Goal: Transaction & Acquisition: Register for event/course

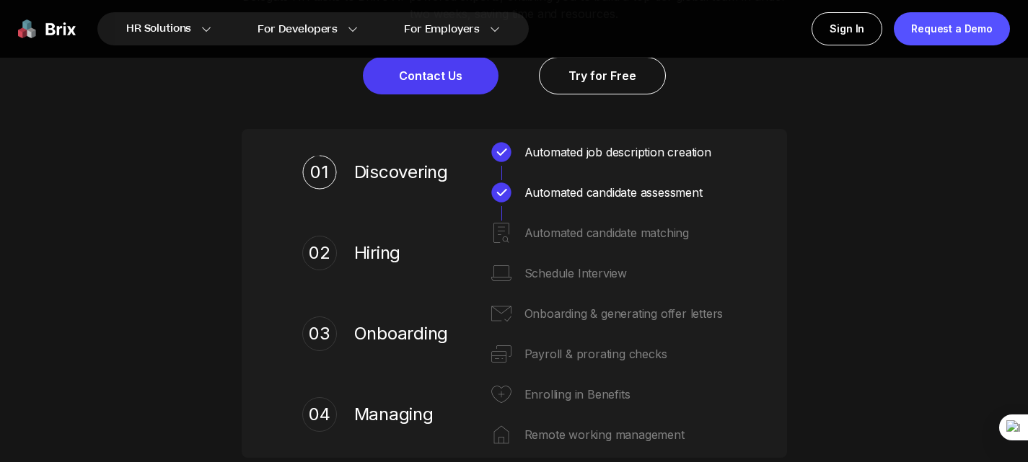
scroll to position [505, 0]
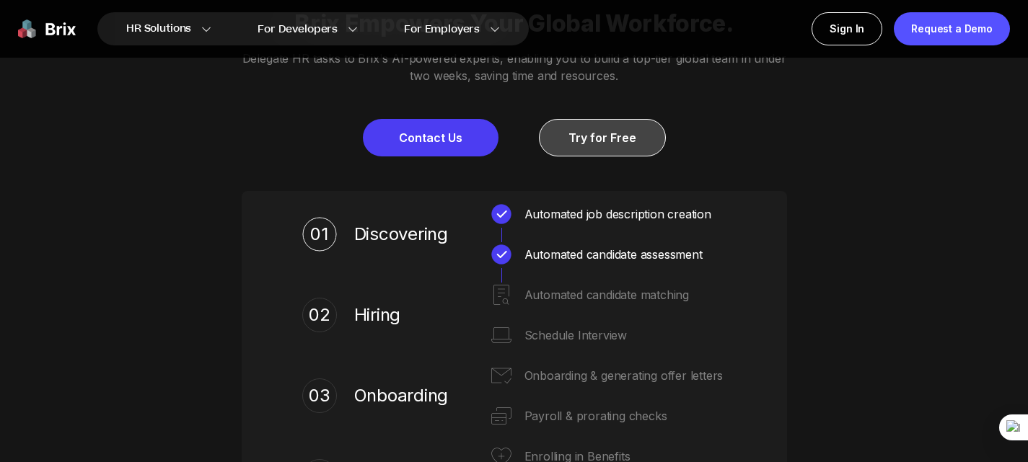
click at [582, 156] on link "Try for Free" at bounding box center [602, 137] width 127 height 37
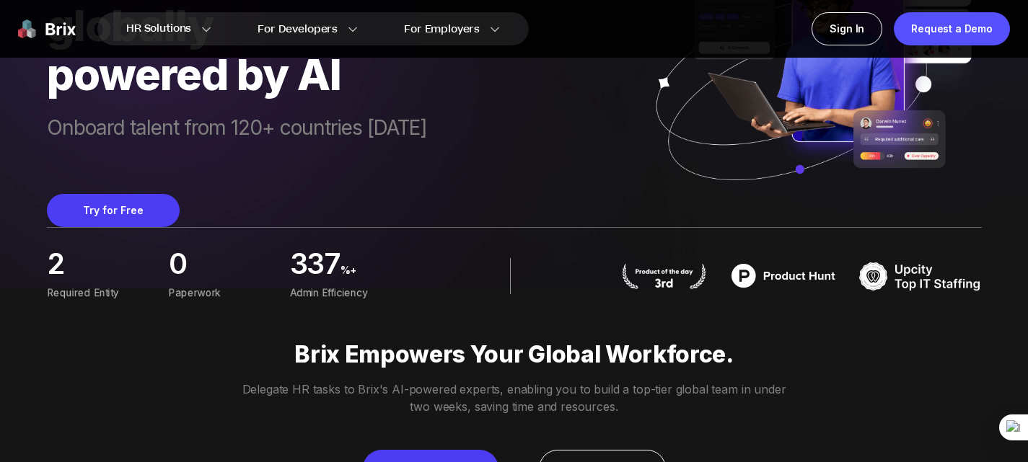
scroll to position [72, 0]
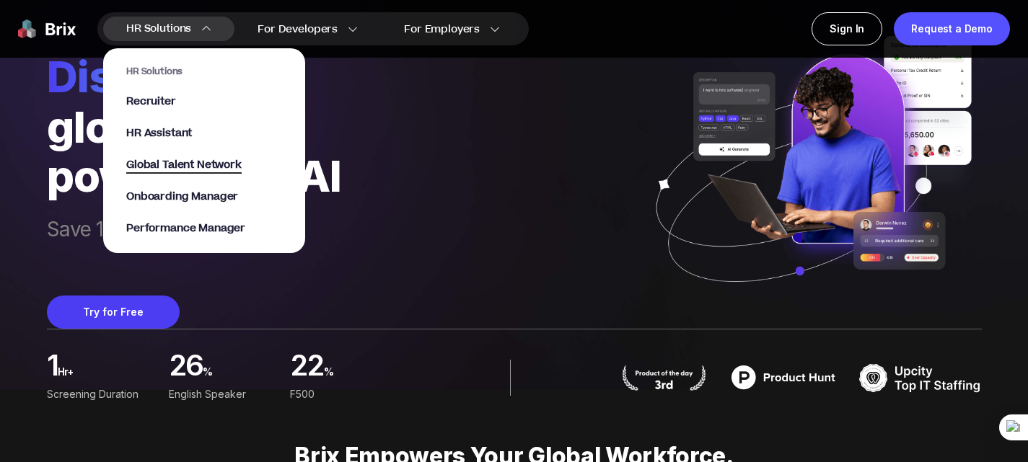
click at [242, 169] on span "Global Talent Network" at bounding box center [183, 165] width 115 height 17
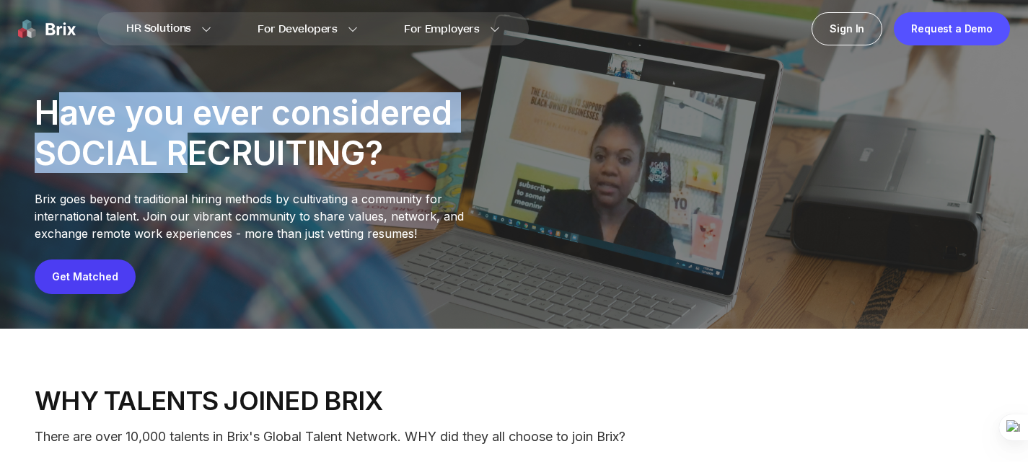
drag, startPoint x: 74, startPoint y: 128, endPoint x: 243, endPoint y: 164, distance: 173.3
click at [243, 164] on div "Have you ever considered SOCIAL RECRUITING?" at bounding box center [273, 132] width 476 height 81
click at [99, 145] on div "Have you ever considered SOCIAL RECRUITING?" at bounding box center [273, 132] width 476 height 81
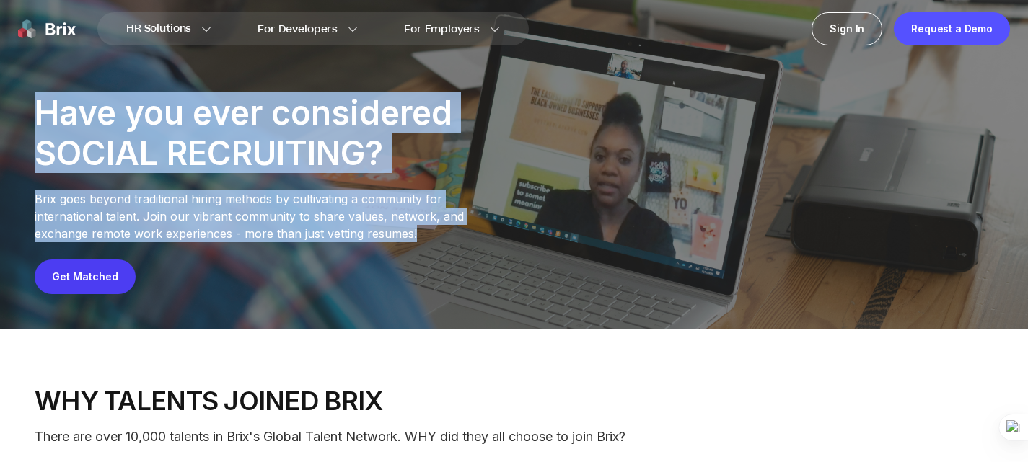
drag, startPoint x: 60, startPoint y: 140, endPoint x: 588, endPoint y: 258, distance: 540.9
click at [588, 258] on div "Have you ever considered SOCIAL RECRUITING? Brix goes beyond traditional hiring…" at bounding box center [514, 193] width 958 height 202
copy div "Have you ever considered SOCIAL RECRUITING? Brix goes beyond traditional hiring…"
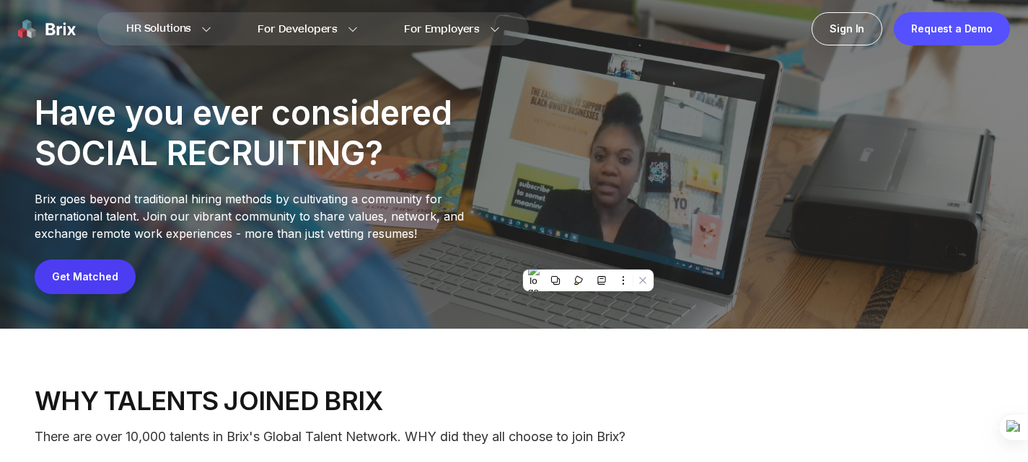
click at [244, 294] on div "Get Matched" at bounding box center [514, 277] width 958 height 35
click at [118, 283] on link "Get Matched" at bounding box center [85, 276] width 66 height 12
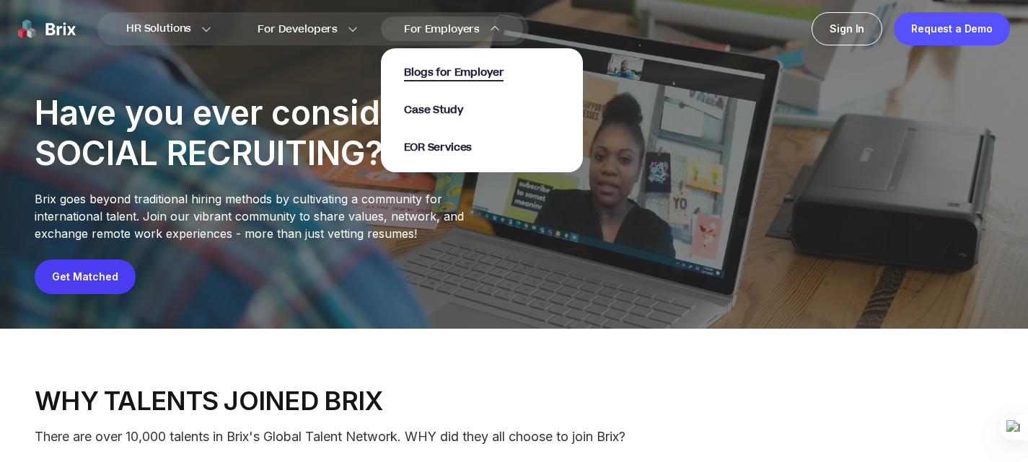
click at [488, 73] on span "Blogs for Employer" at bounding box center [454, 73] width 100 height 17
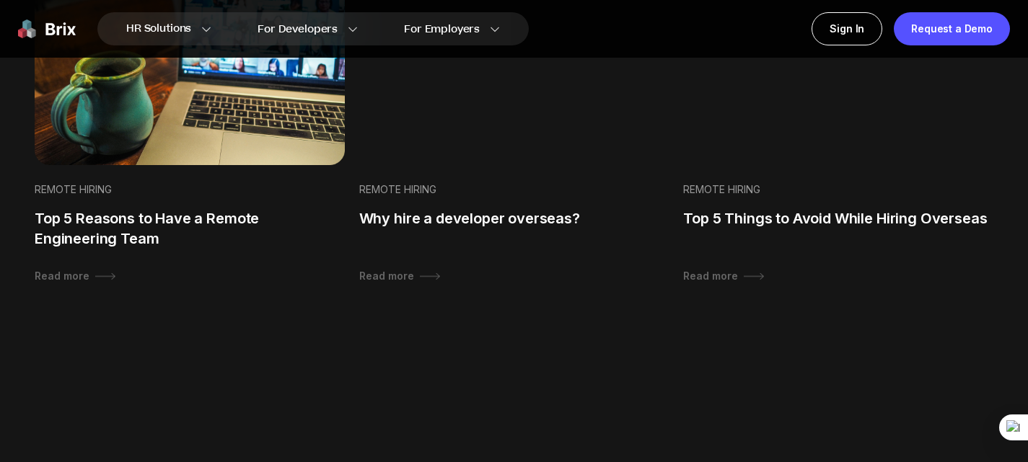
scroll to position [1010, 0]
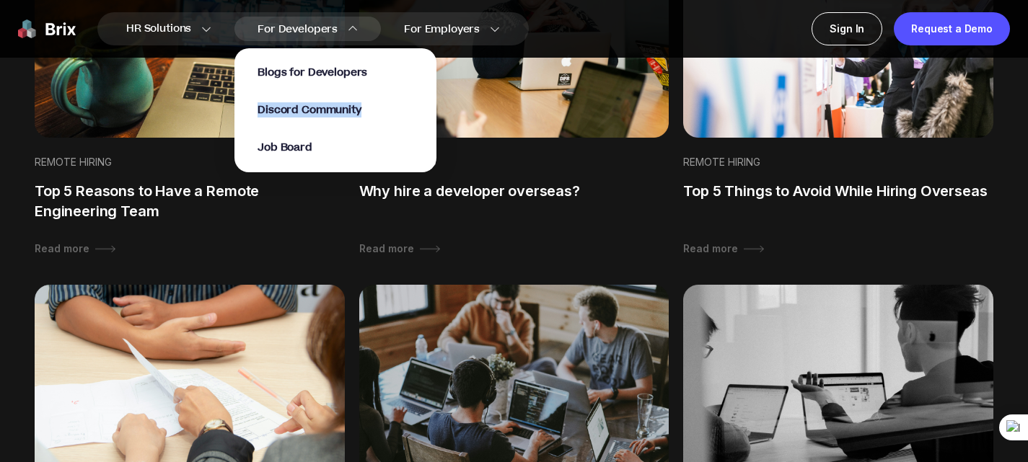
drag, startPoint x: 403, startPoint y: 113, endPoint x: 281, endPoint y: 110, distance: 121.9
click at [281, 110] on div "Blogs for Developers Discord Community Job Board" at bounding box center [335, 110] width 202 height 124
click at [413, 143] on p "Job Board" at bounding box center [335, 148] width 156 height 14
drag, startPoint x: 288, startPoint y: 69, endPoint x: 391, endPoint y: 141, distance: 125.2
click at [391, 141] on div "Blogs for Developers Discord Community Job Board" at bounding box center [335, 110] width 202 height 124
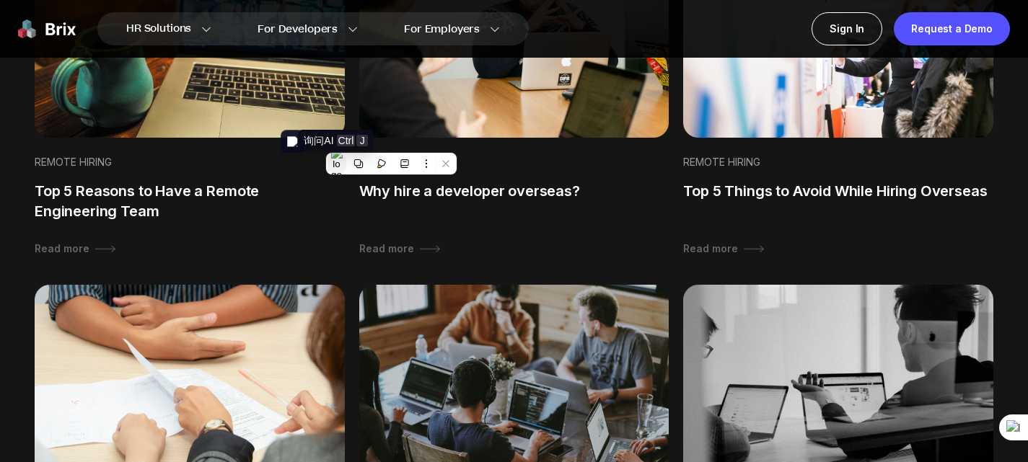
click at [336, 163] on img at bounding box center [337, 163] width 12 height 33
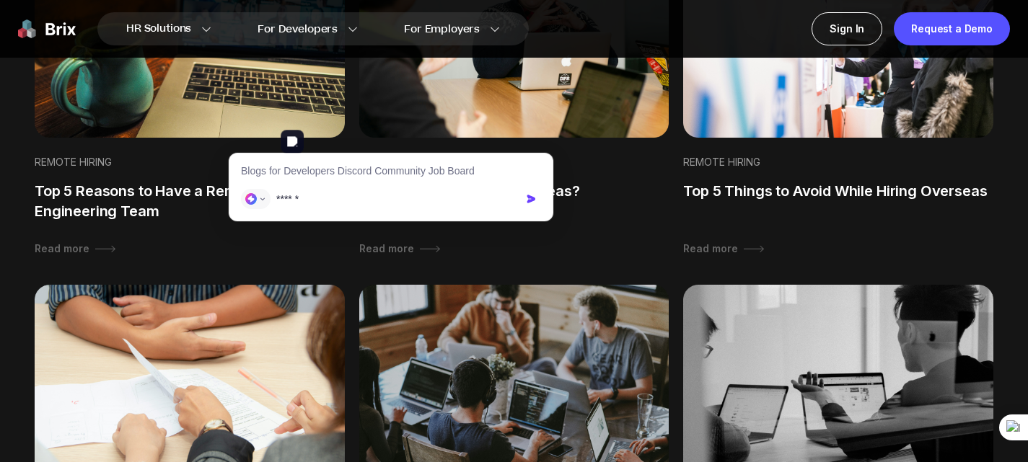
type input "**"
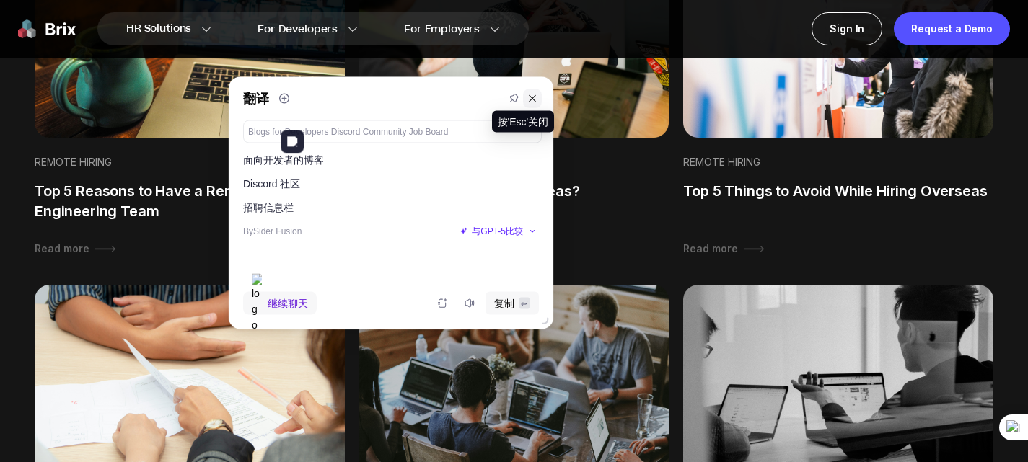
click at [536, 100] on icon at bounding box center [532, 98] width 10 height 10
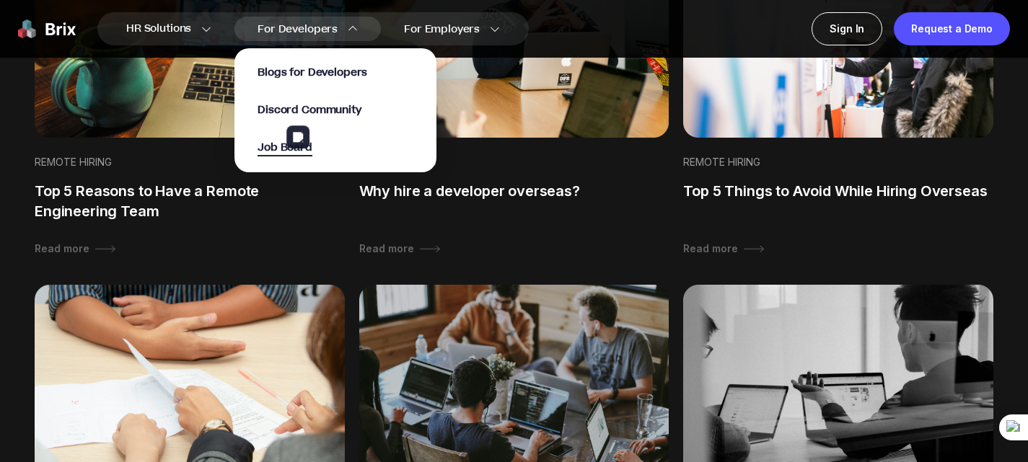
click at [312, 145] on span "Job Board" at bounding box center [284, 148] width 55 height 17
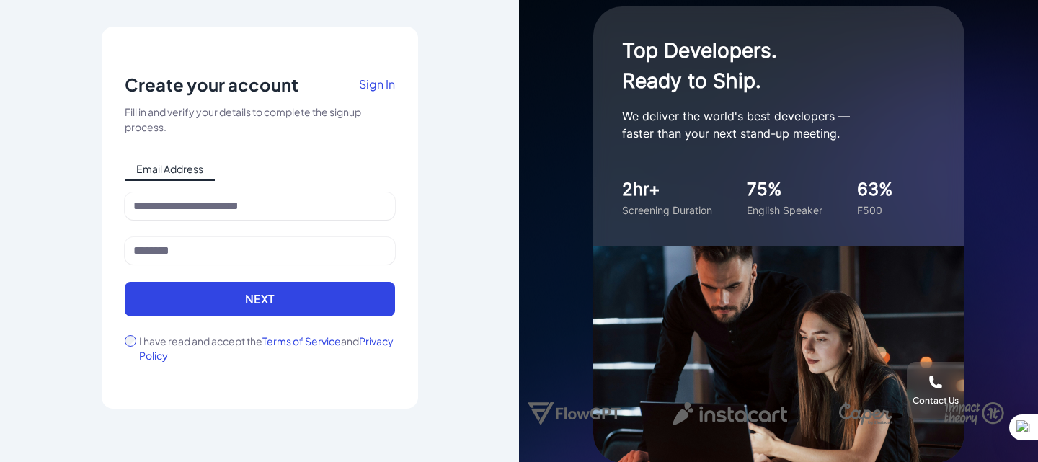
scroll to position [14, 0]
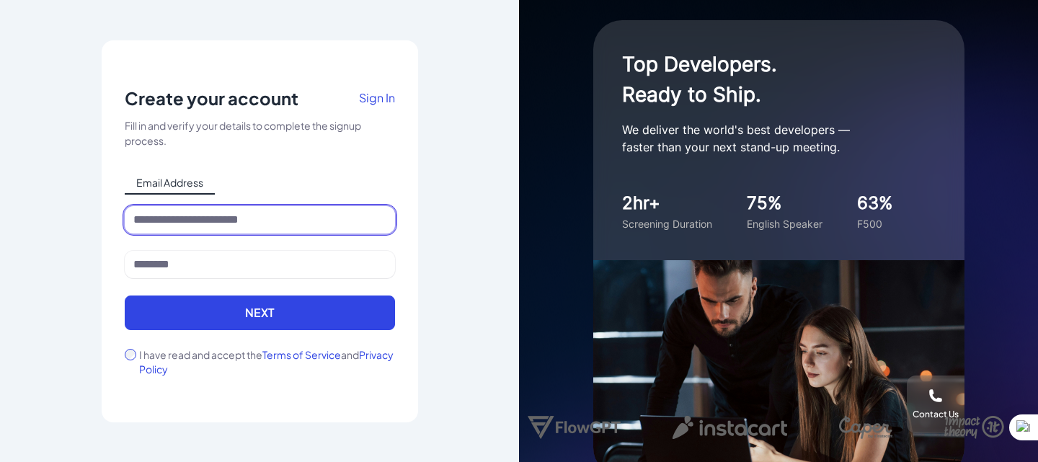
click at [211, 225] on input at bounding box center [260, 219] width 270 height 27
type input "**********"
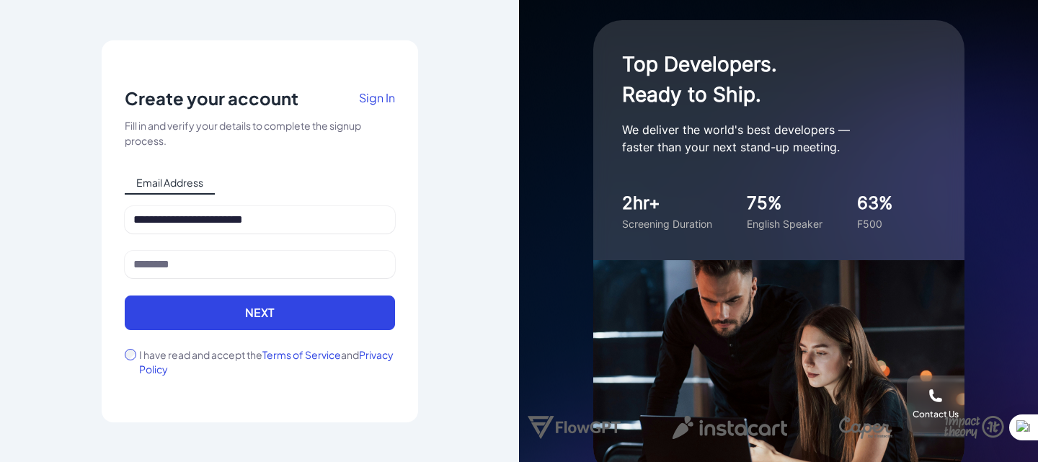
click at [190, 250] on div "**********" at bounding box center [260, 228] width 270 height 45
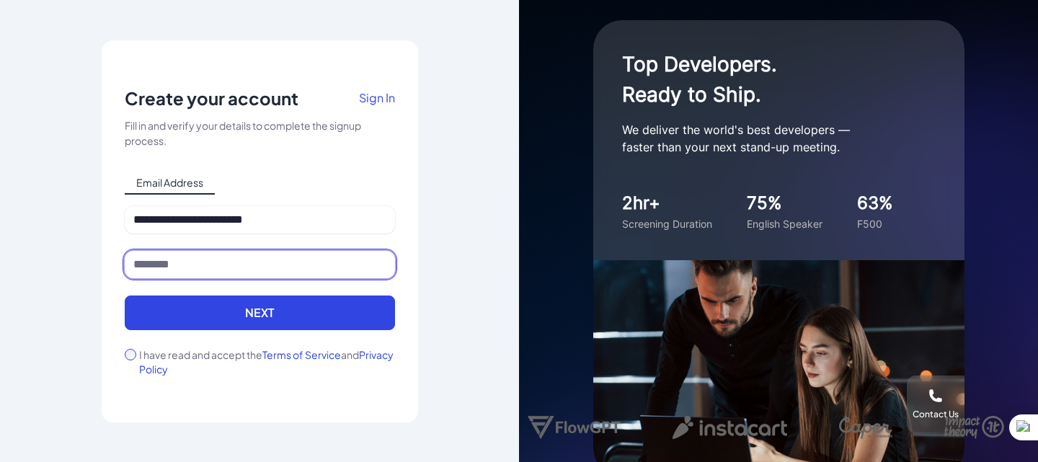
click at [190, 260] on input at bounding box center [260, 264] width 270 height 27
type input "*****"
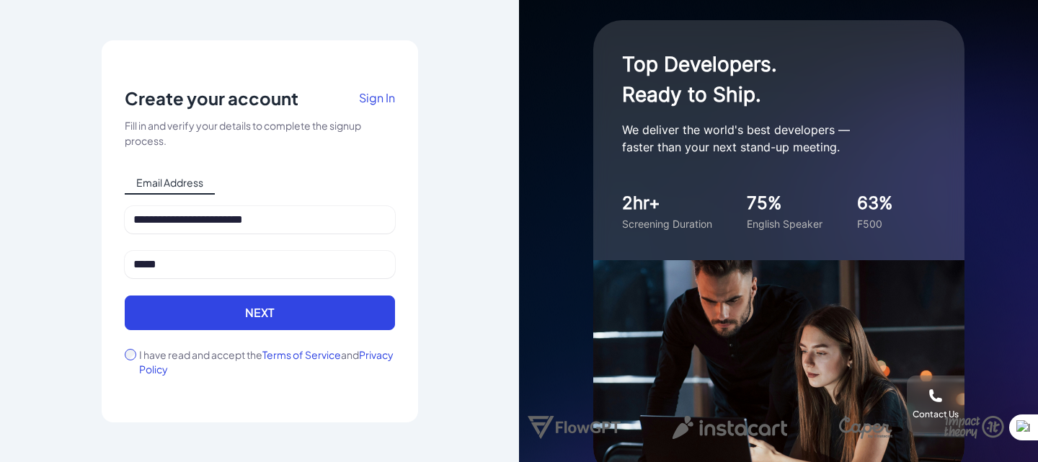
click at [136, 352] on div "I have read and accept the Terms of Service and Privacy Policy" at bounding box center [260, 362] width 270 height 29
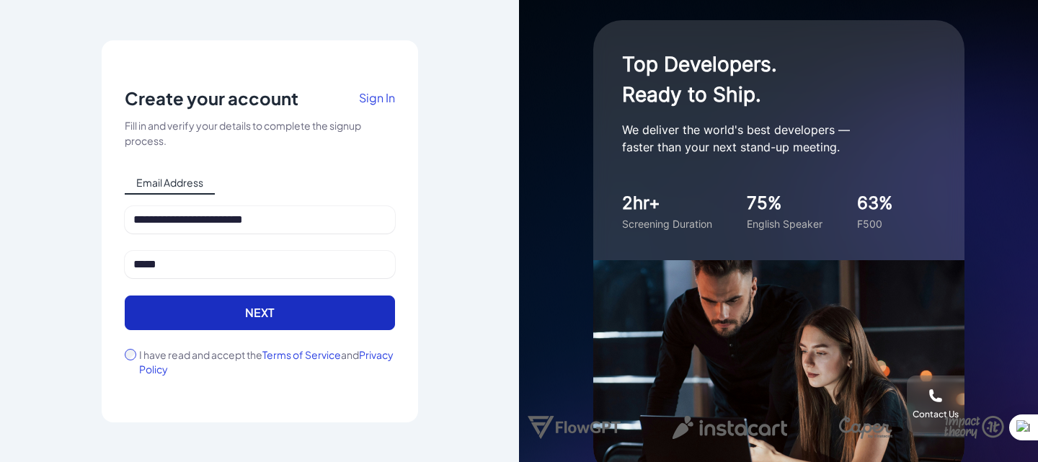
click at [204, 315] on button "Next" at bounding box center [260, 313] width 270 height 35
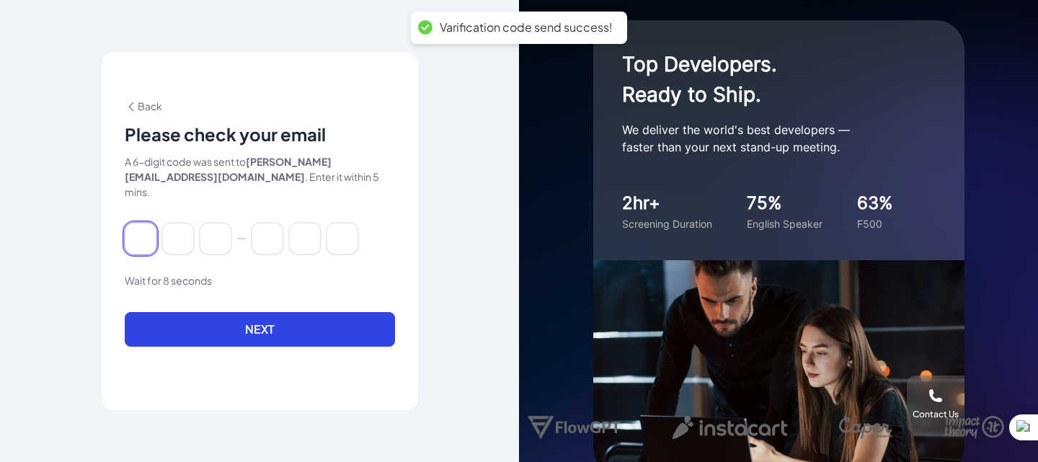
click at [141, 233] on input at bounding box center [141, 239] width 32 height 32
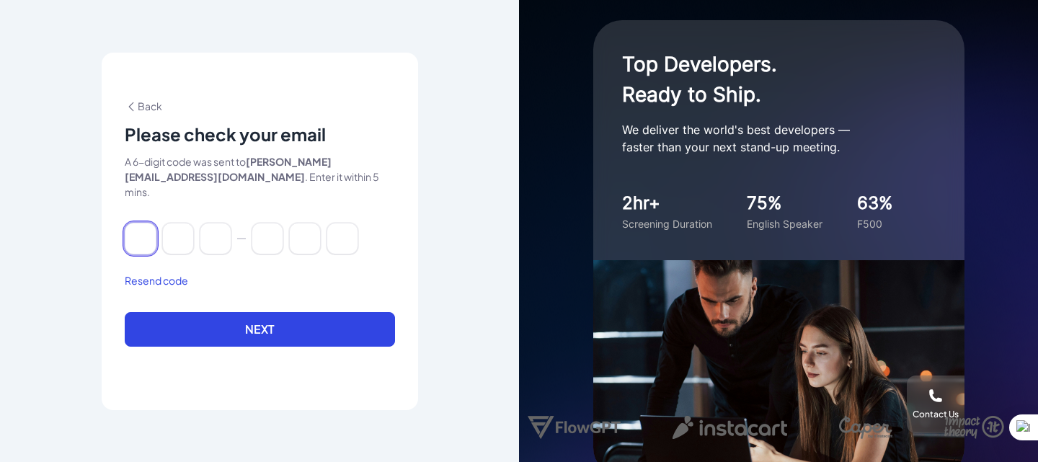
type input "*"
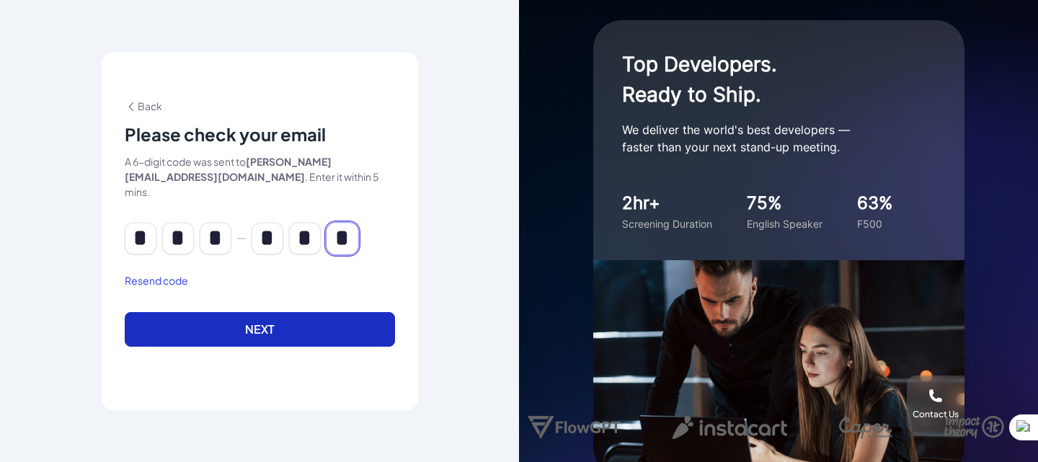
type input "*"
click at [262, 315] on button "Next" at bounding box center [260, 329] width 270 height 35
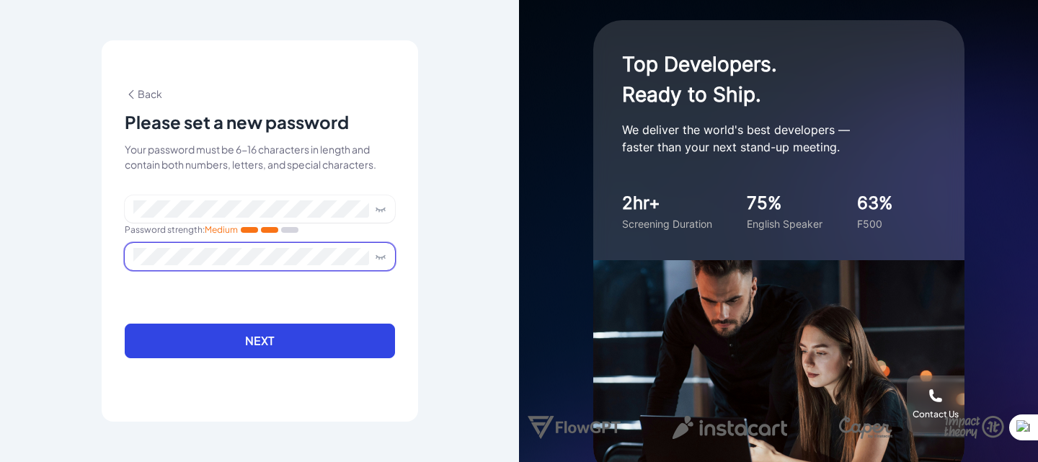
click at [279, 247] on span at bounding box center [260, 256] width 270 height 27
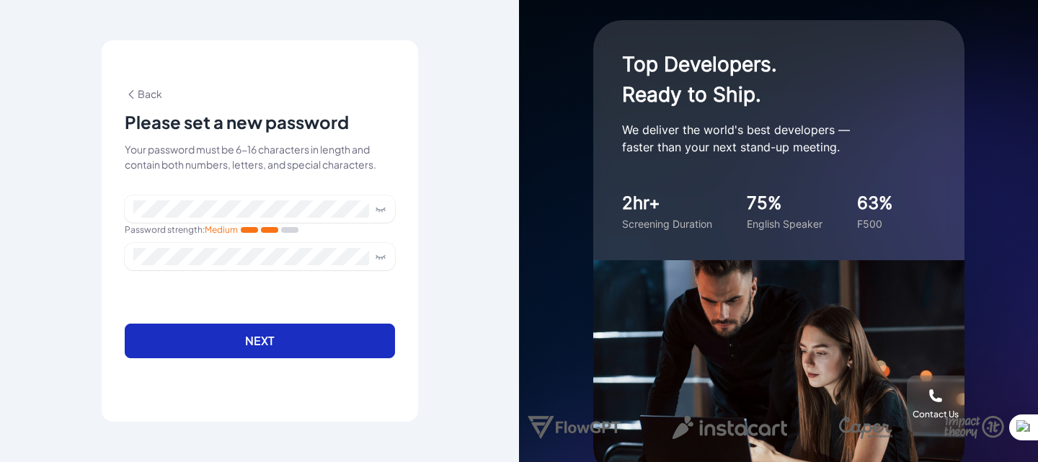
click at [281, 330] on button "Next" at bounding box center [260, 341] width 270 height 35
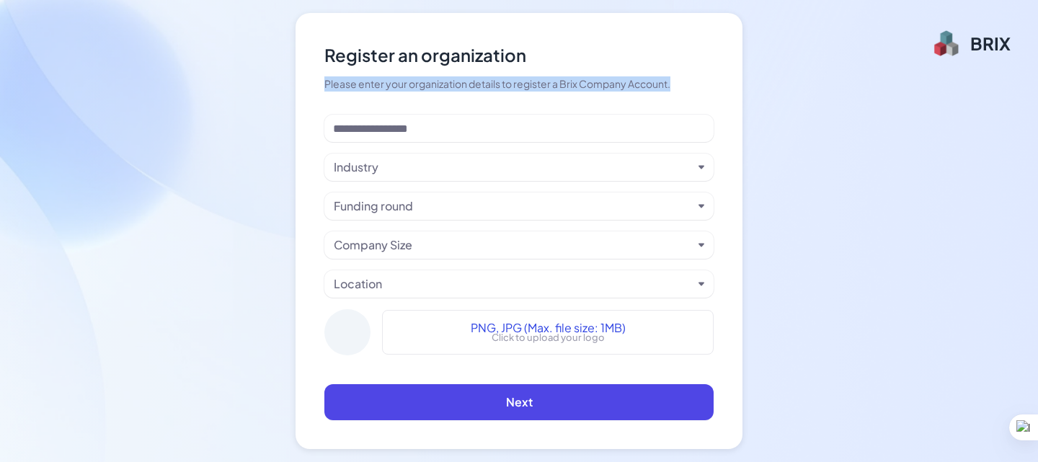
drag, startPoint x: 324, startPoint y: 84, endPoint x: 683, endPoint y: 87, distance: 358.4
click at [683, 87] on div "Please enter your organization details to register a Brix Company Account." at bounding box center [518, 83] width 389 height 15
copy div "Please enter your organization details to register a Brix Company Account."
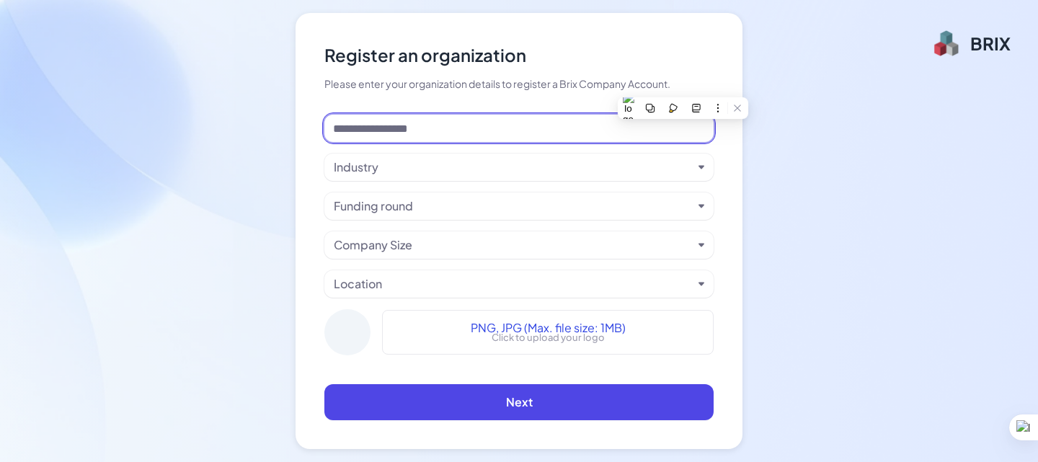
click at [419, 126] on input at bounding box center [518, 128] width 389 height 27
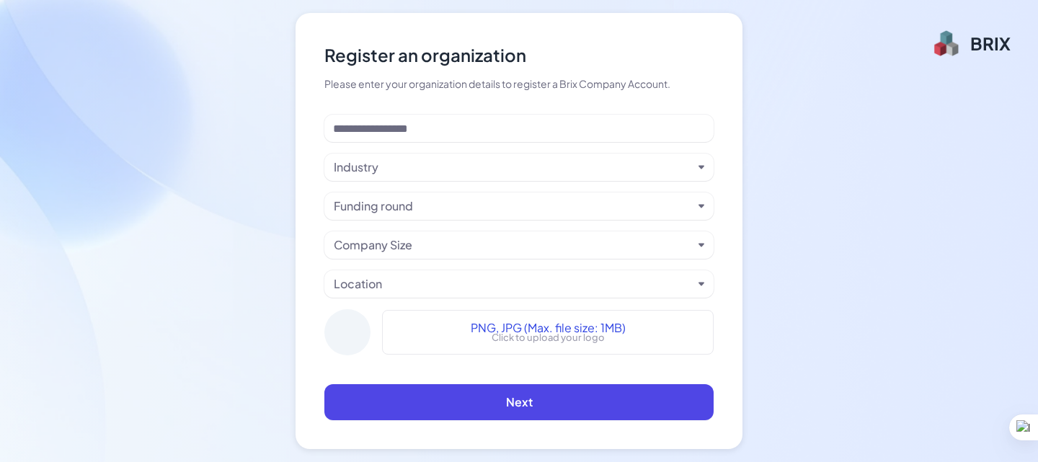
click at [415, 167] on div "Industry" at bounding box center [513, 167] width 359 height 17
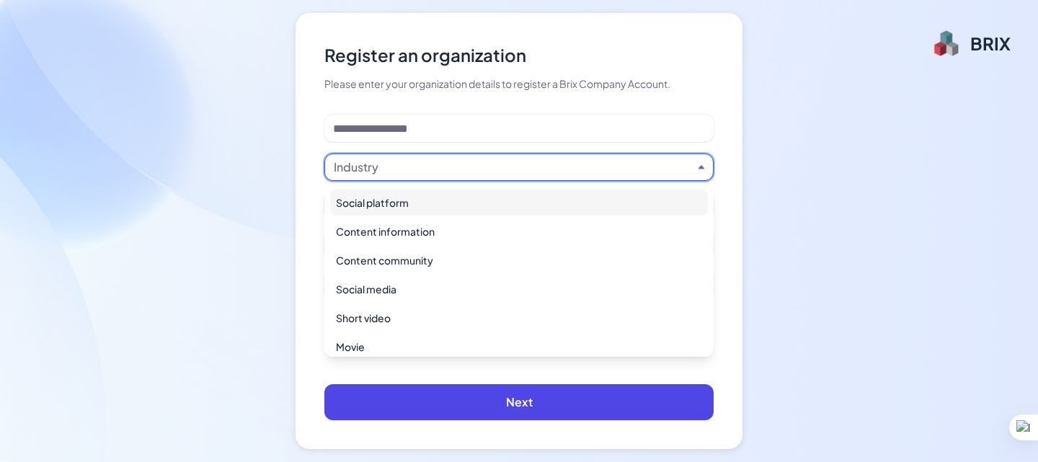
click at [415, 167] on div "Industry" at bounding box center [513, 167] width 359 height 17
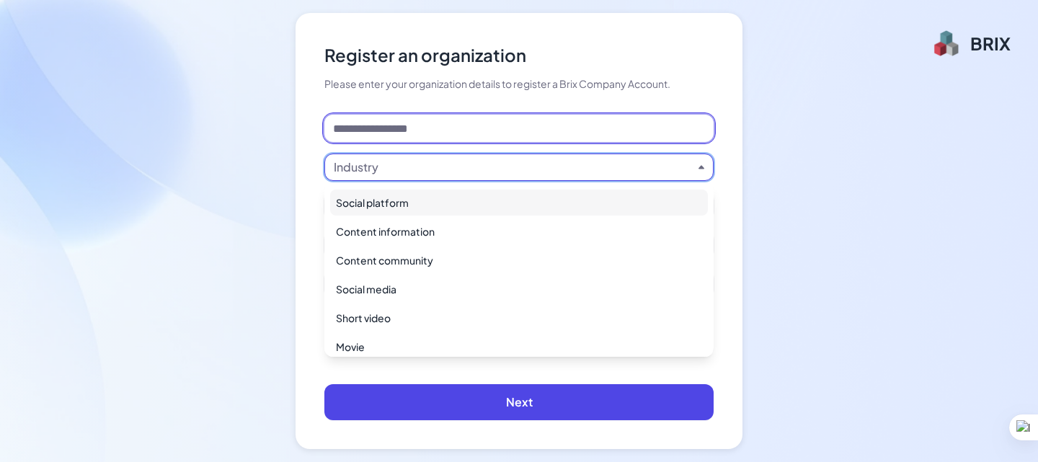
click at [419, 136] on input at bounding box center [518, 128] width 389 height 27
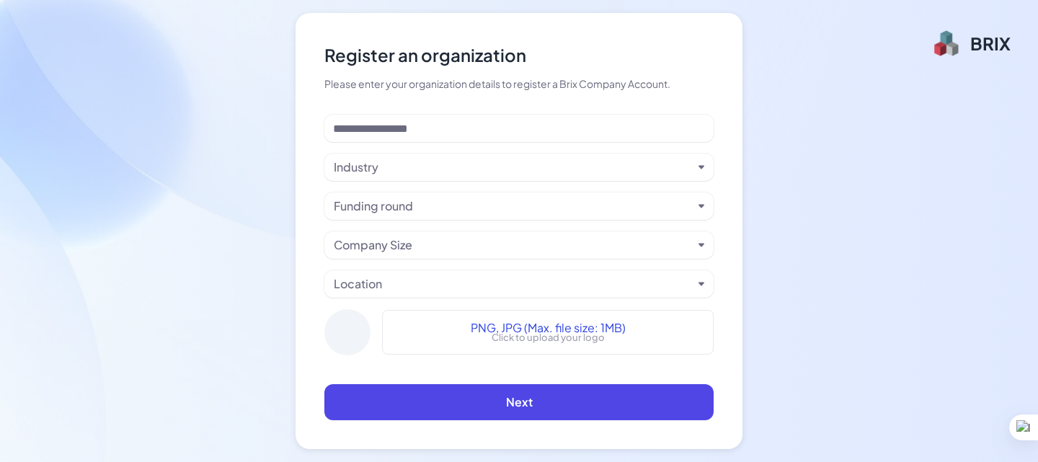
click at [421, 156] on div "Industry" at bounding box center [518, 167] width 389 height 27
click at [423, 165] on div "Industry" at bounding box center [513, 167] width 359 height 17
click at [420, 172] on div "Industry" at bounding box center [513, 167] width 359 height 17
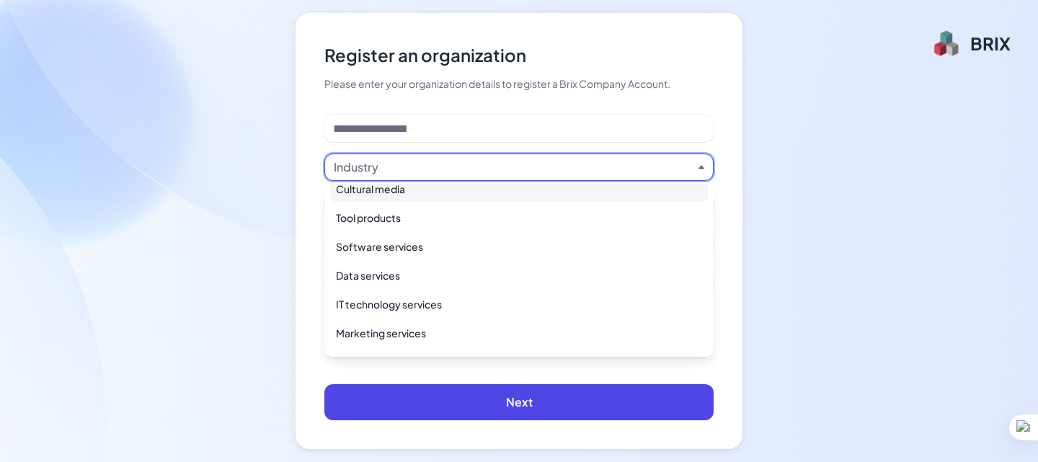
scroll to position [216, 0]
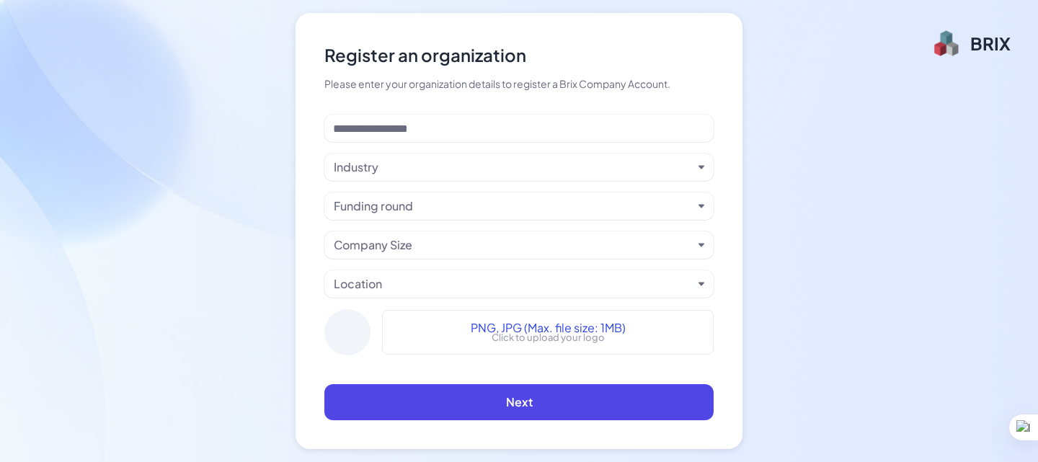
click at [312, 250] on div "Register an organization Please enter your organization details to register a B…" at bounding box center [519, 231] width 447 height 436
click at [393, 207] on div "Funding round" at bounding box center [373, 206] width 79 height 17
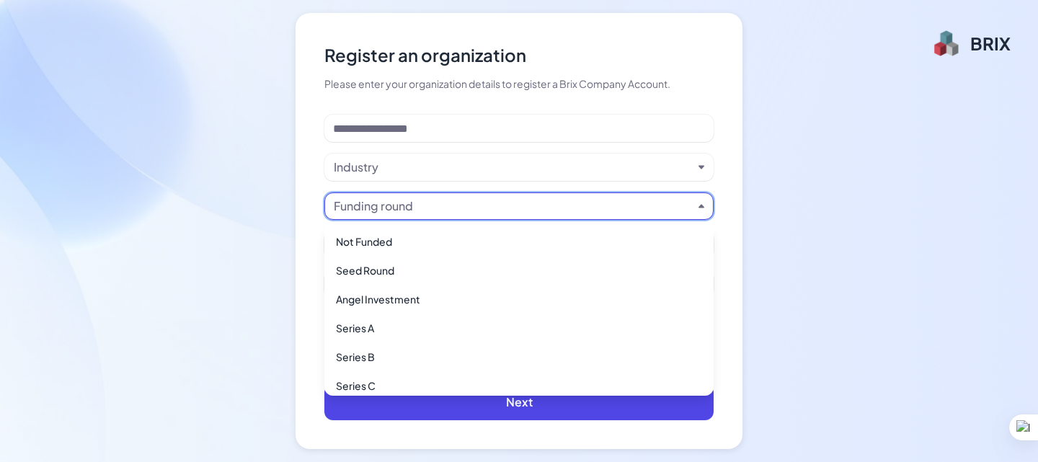
click at [295, 233] on div "Register an organization Please enter your organization details to register a B…" at bounding box center [519, 231] width 1038 height 462
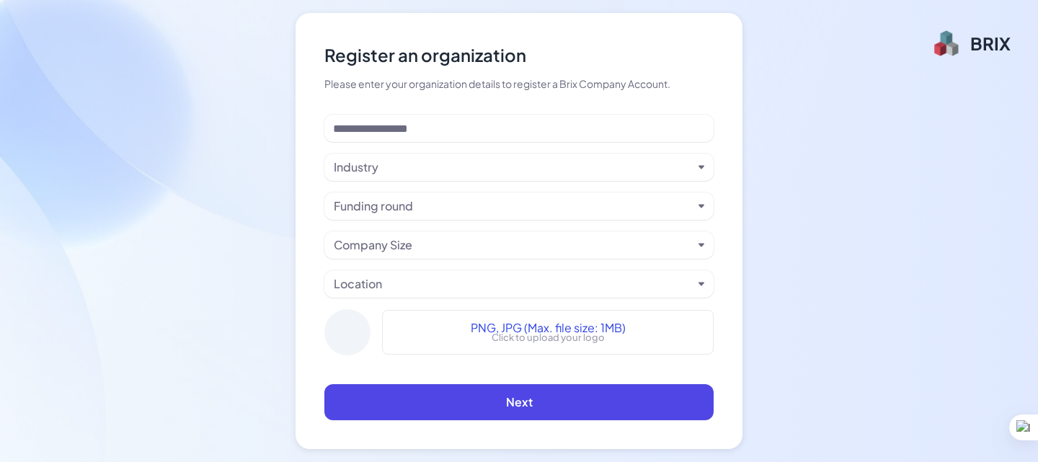
click at [358, 242] on div "Company Size" at bounding box center [373, 245] width 79 height 17
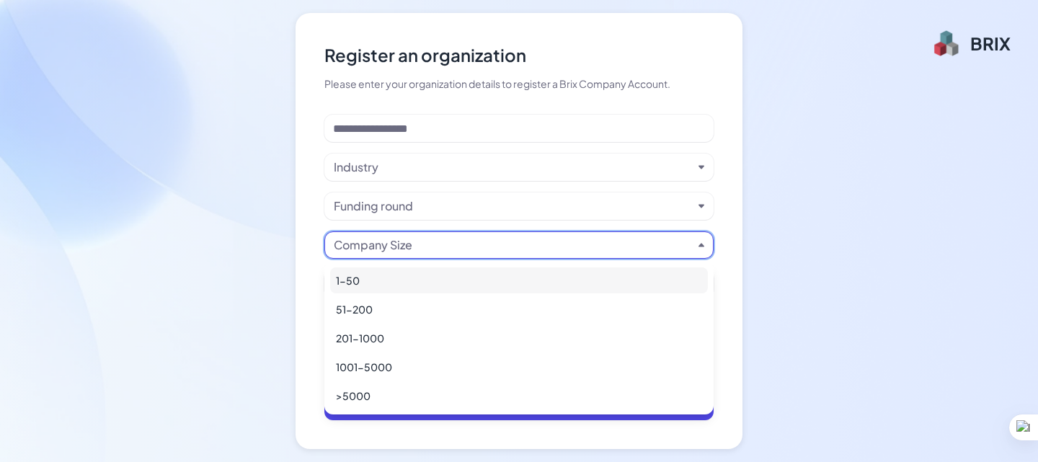
click at [324, 242] on div "Register an organization Please enter your organization details to register a B…" at bounding box center [519, 231] width 447 height 436
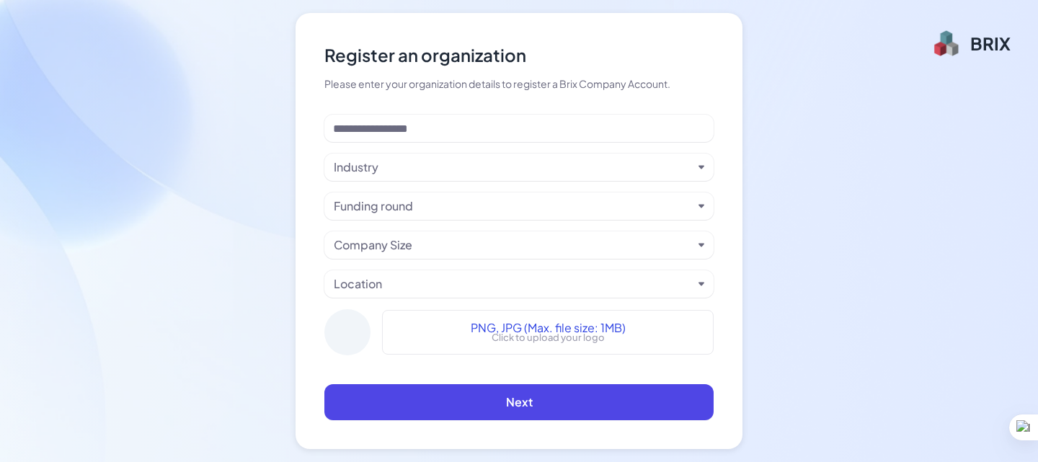
click at [293, 259] on div "Register an organization Please enter your organization details to register a B…" at bounding box center [519, 231] width 1038 height 462
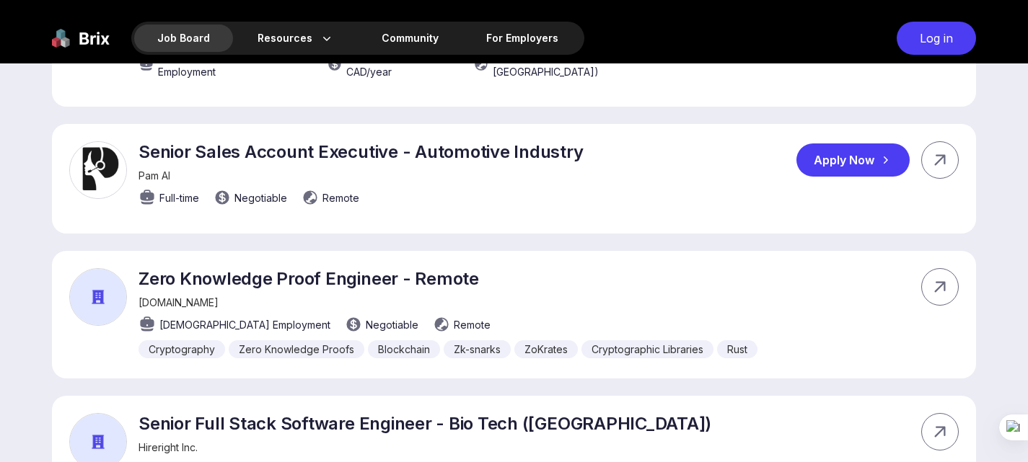
scroll to position [937, 0]
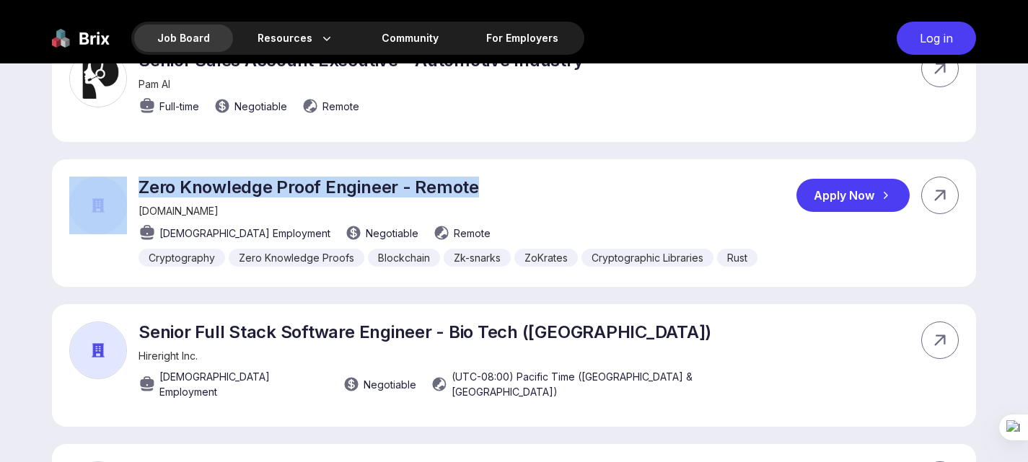
drag, startPoint x: 481, startPoint y: 159, endPoint x: 131, endPoint y: 164, distance: 349.8
click at [131, 177] on div "Zero Knowledge Proof Engineer - Remote [DOMAIN_NAME] [DEMOGRAPHIC_DATA] Employm…" at bounding box center [413, 222] width 688 height 90
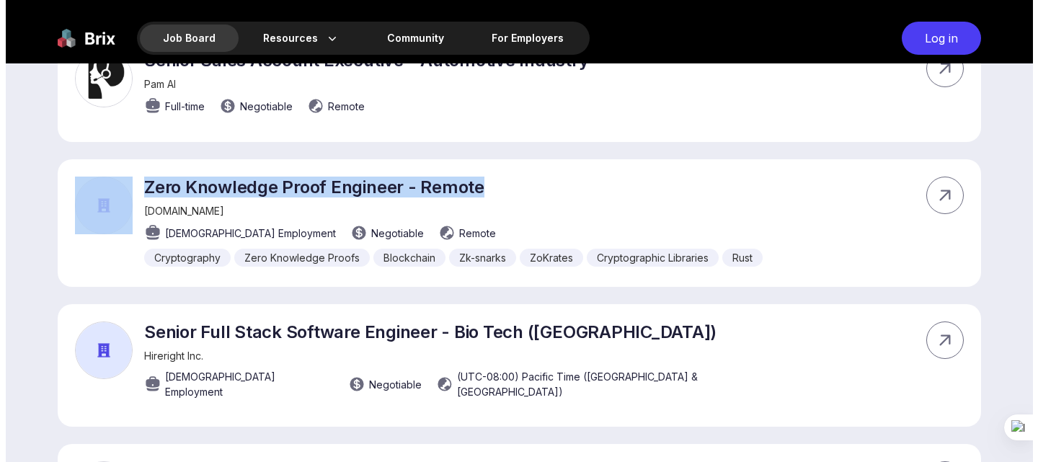
scroll to position [0, 0]
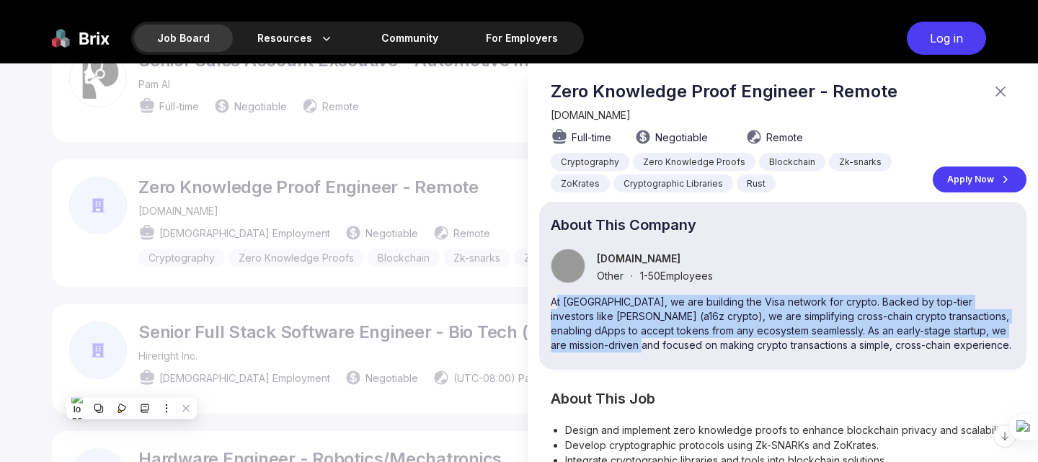
drag, startPoint x: 555, startPoint y: 304, endPoint x: 690, endPoint y: 349, distance: 142.1
click at [690, 349] on p "At Suave, we are building the Visa network for crypto. Backed by top-tier inves…" at bounding box center [783, 324] width 464 height 58
click at [593, 337] on p "At Suave, we are building the Visa network for crypto. Backed by top-tier inves…" at bounding box center [783, 324] width 464 height 58
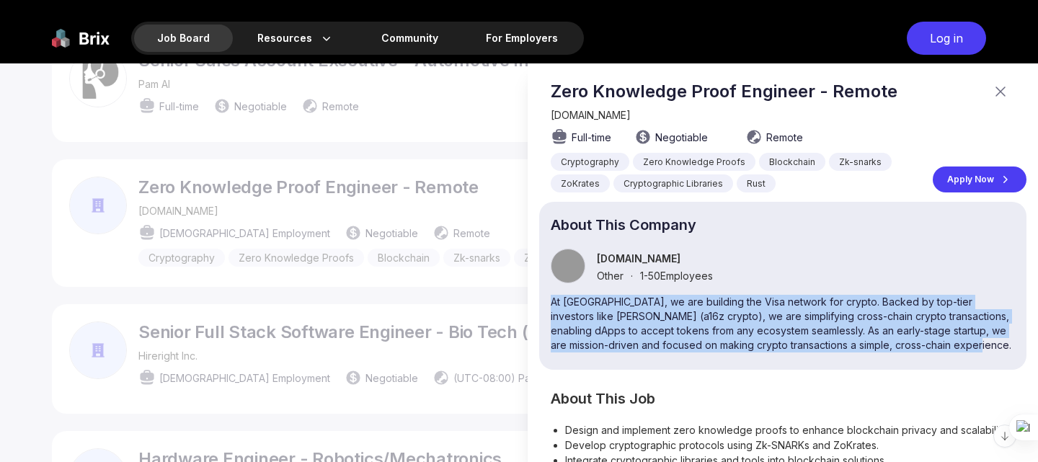
drag, startPoint x: 551, startPoint y: 303, endPoint x: 627, endPoint y: 357, distance: 93.0
click at [627, 353] on p "At Suave, we are building the Visa network for crypto. Backed by top-tier inves…" at bounding box center [783, 324] width 464 height 58
copy p "At Suave, we are building the Visa network for crypto. Backed by top-tier inves…"
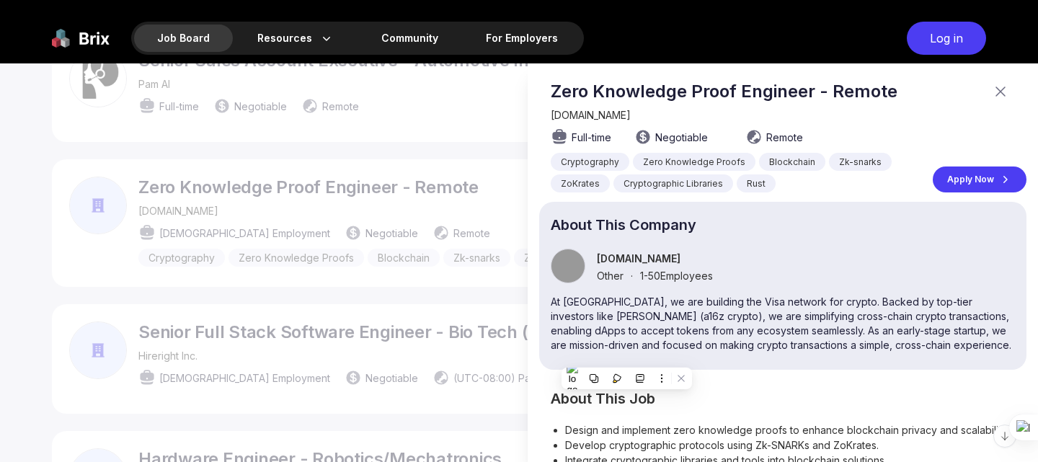
click at [994, 89] on icon at bounding box center [1000, 91] width 17 height 17
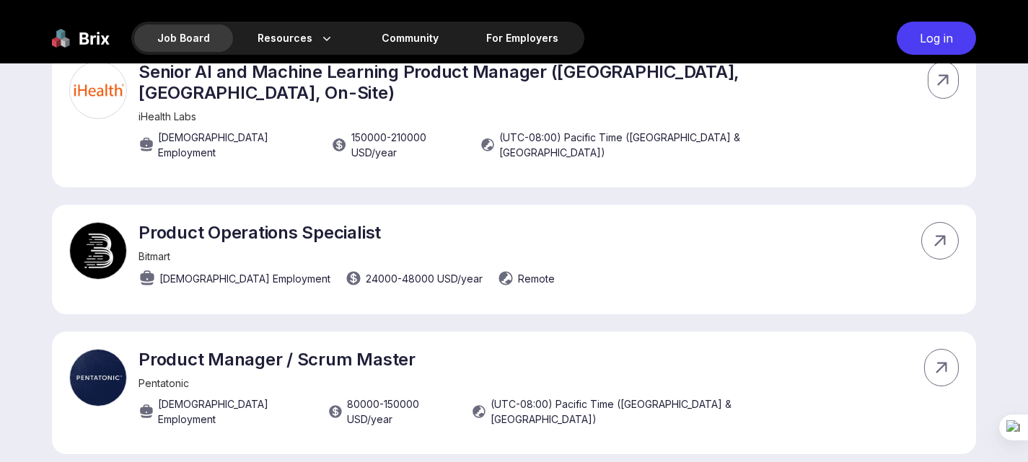
scroll to position [5552, 0]
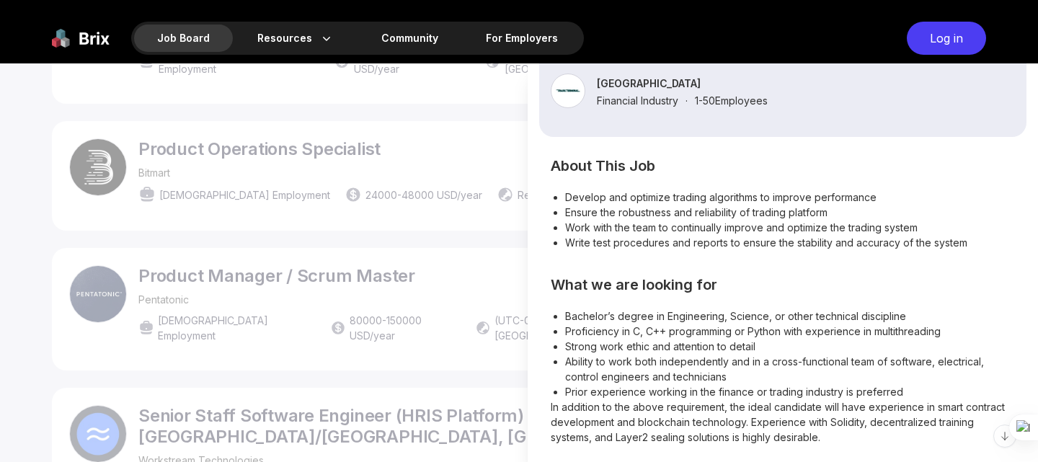
scroll to position [162, 0]
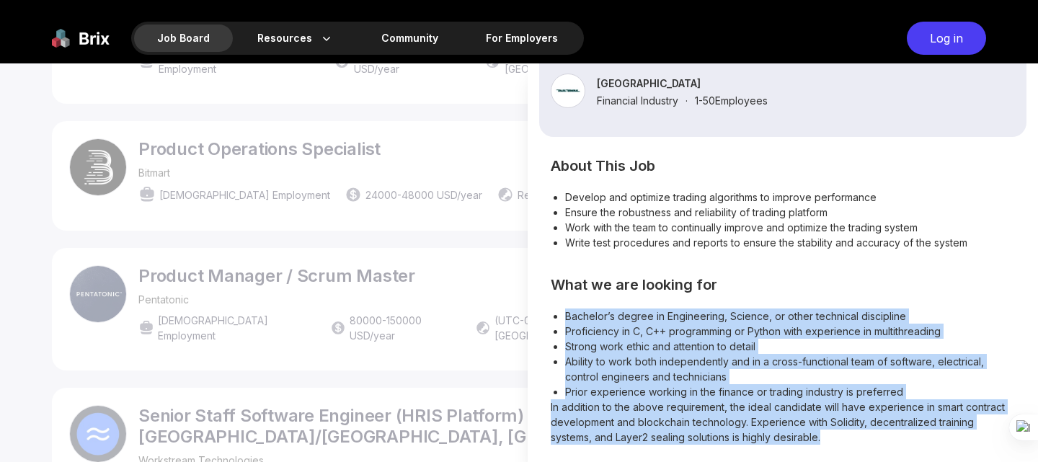
drag, startPoint x: 565, startPoint y: 315, endPoint x: 825, endPoint y: 436, distance: 286.5
click at [825, 436] on div "Bachelor’s degree in Engineering, Science, or other technical discipline Profic…" at bounding box center [783, 377] width 464 height 136
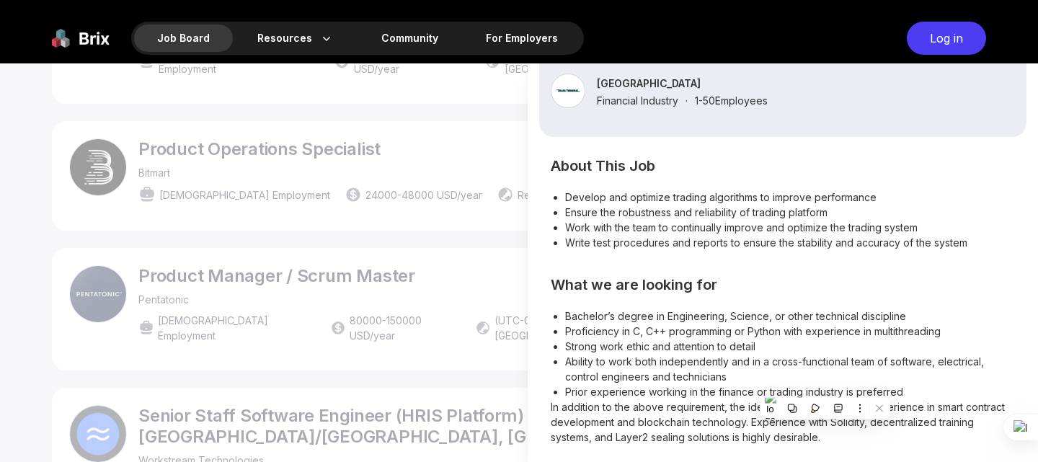
click at [467, 218] on div at bounding box center [519, 262] width 1038 height 399
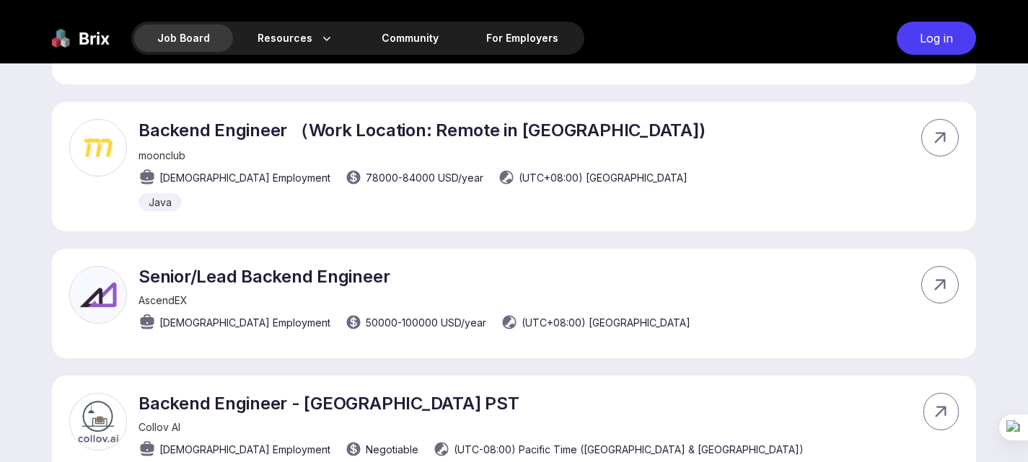
scroll to position [6562, 0]
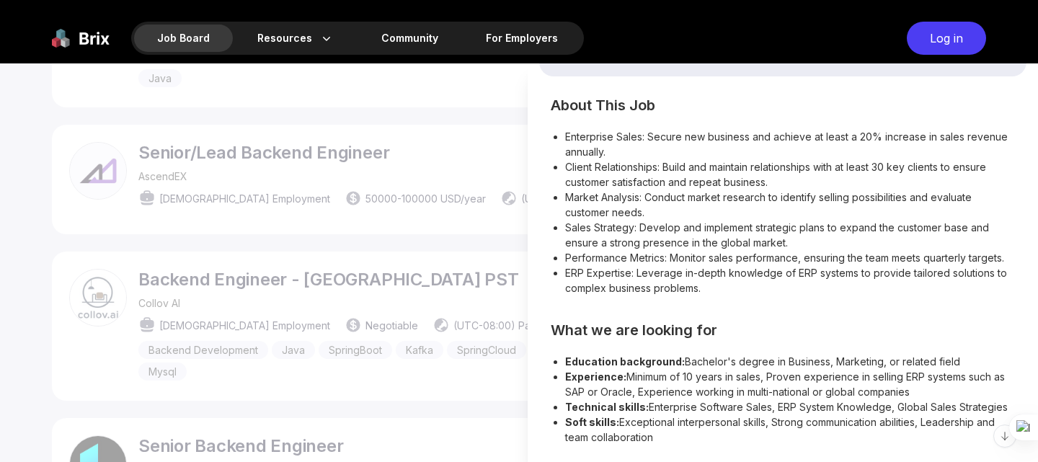
scroll to position [383, 0]
click at [0, 291] on div at bounding box center [519, 262] width 1038 height 399
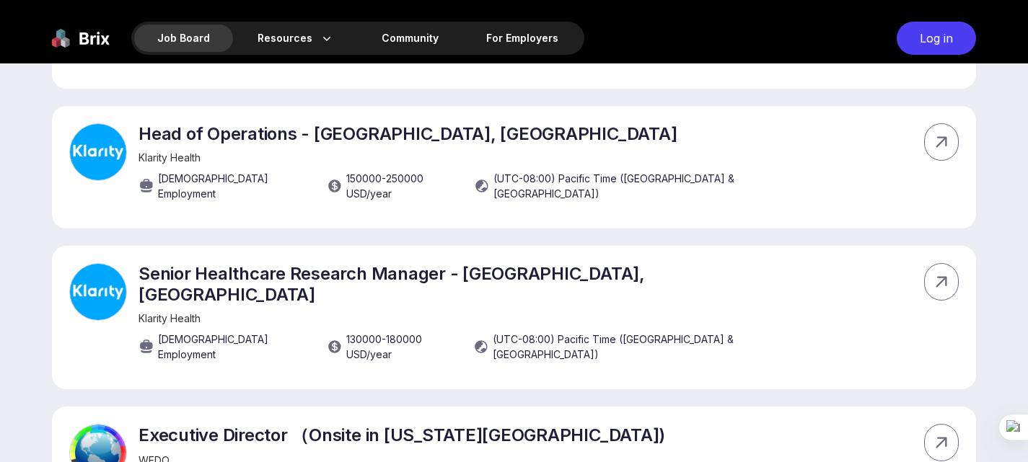
scroll to position [9663, 0]
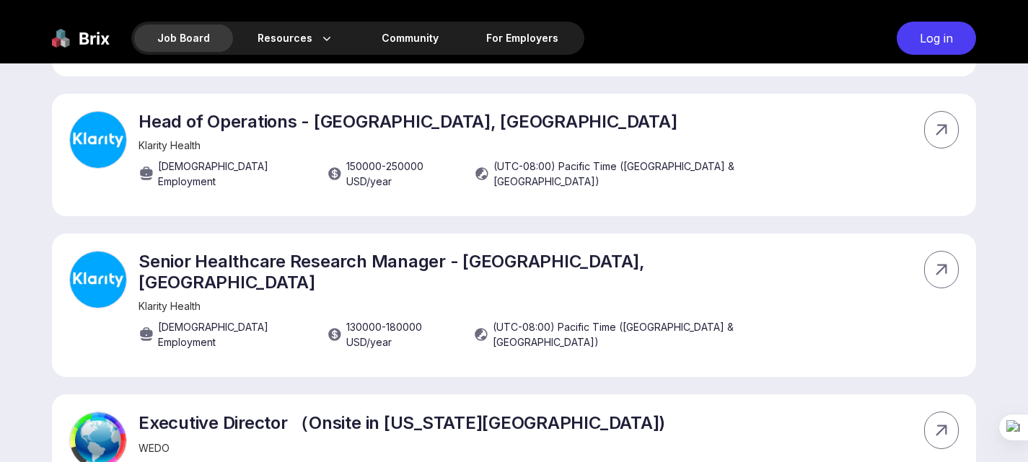
drag, startPoint x: 93, startPoint y: 151, endPoint x: 530, endPoint y: 159, distance: 437.0
